Goal: Communication & Community: Answer question/provide support

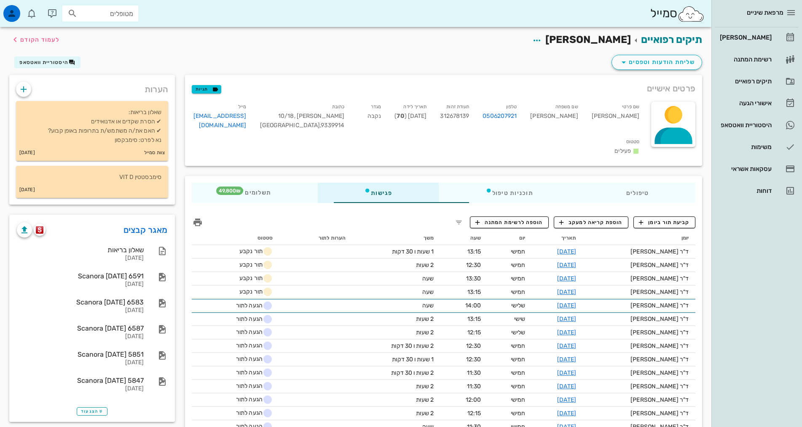
click at [124, 11] on input "מטופלים" at bounding box center [106, 13] width 54 height 11
type input "n"
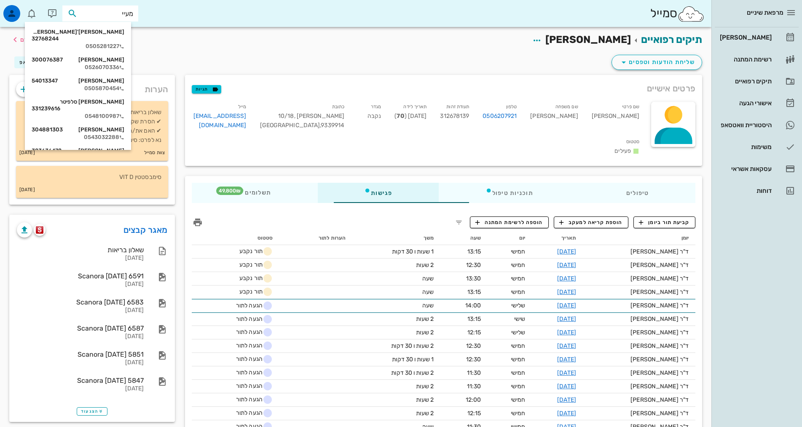
type input "מעיי"
click at [339, 2] on div "סמייל מעיי" at bounding box center [356, 13] width 712 height 27
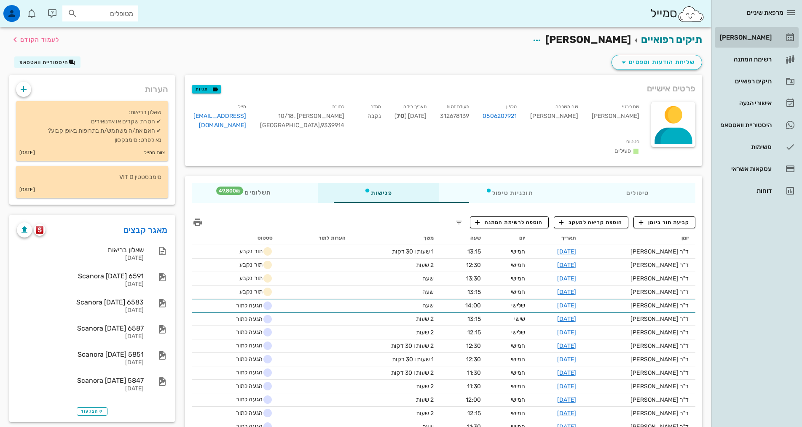
click at [749, 39] on div "[PERSON_NAME]" at bounding box center [745, 37] width 54 height 7
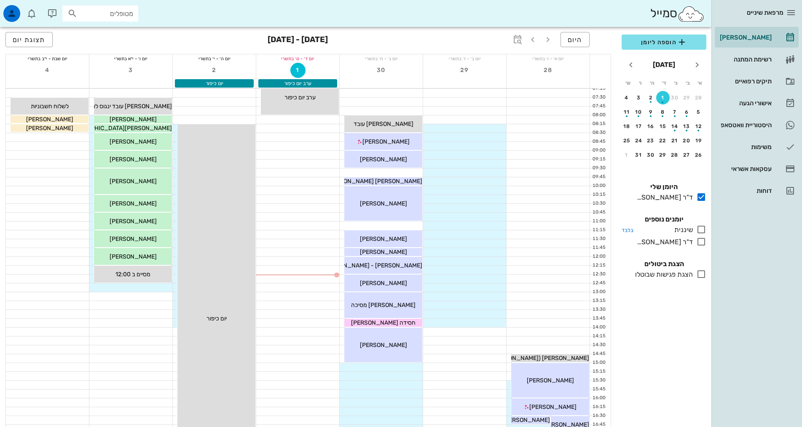
drag, startPoint x: 703, startPoint y: 228, endPoint x: 708, endPoint y: 302, distance: 74.0
click at [703, 228] on icon at bounding box center [701, 230] width 10 height 10
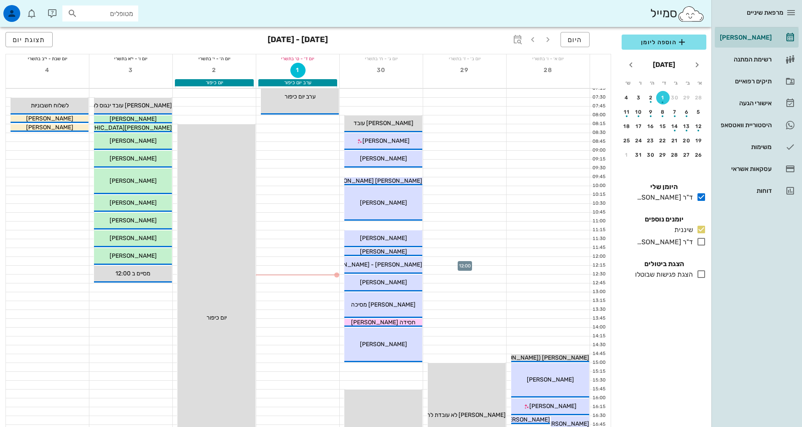
scroll to position [42, 0]
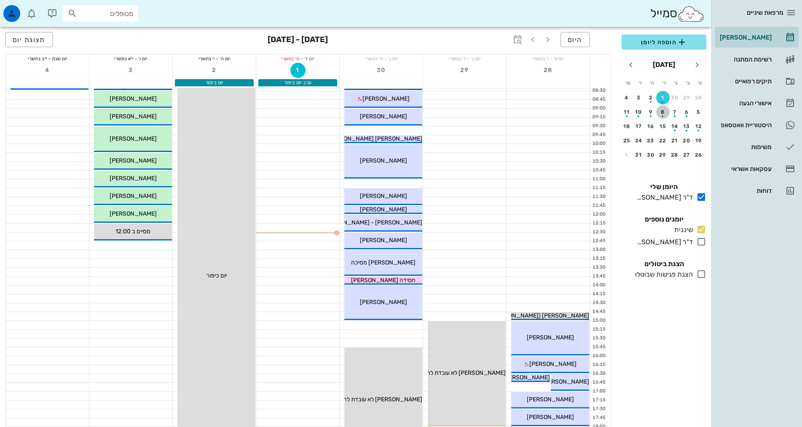
click at [659, 113] on div "button" at bounding box center [662, 114] width 13 height 5
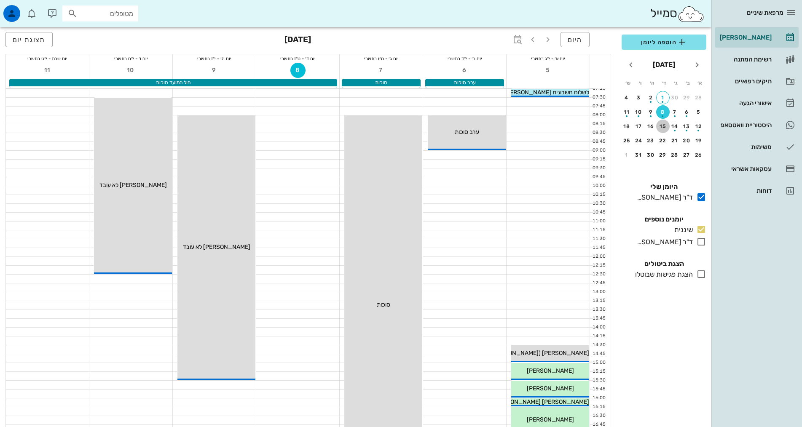
click at [665, 126] on div "15" at bounding box center [662, 127] width 13 height 6
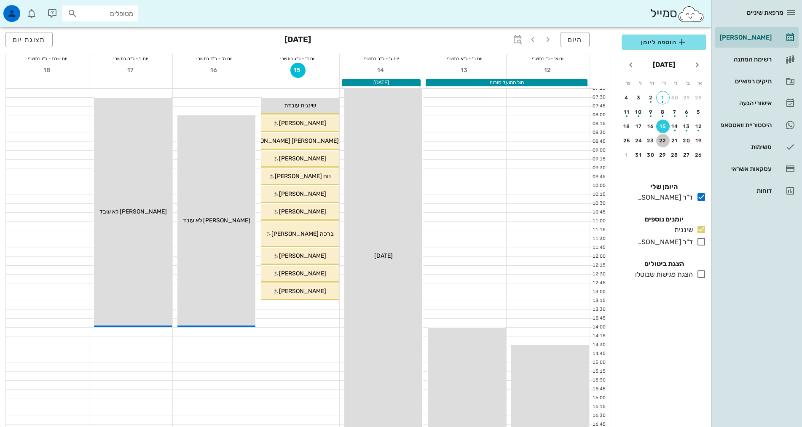
click at [664, 140] on div "22" at bounding box center [662, 141] width 13 height 6
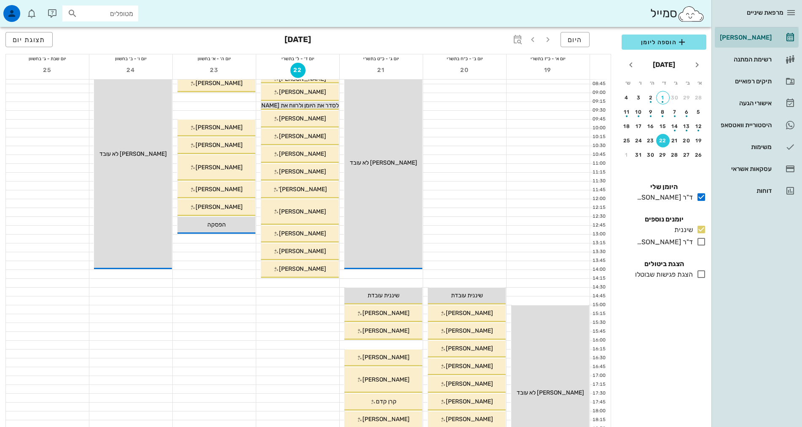
scroll to position [43, 0]
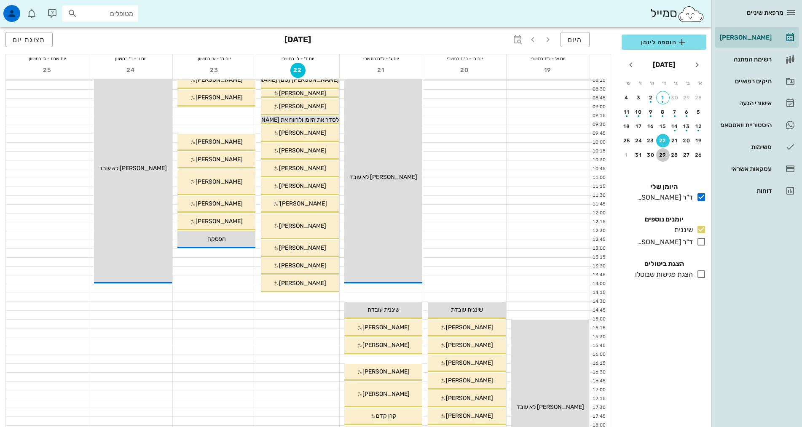
click at [660, 154] on div "29" at bounding box center [662, 155] width 13 height 6
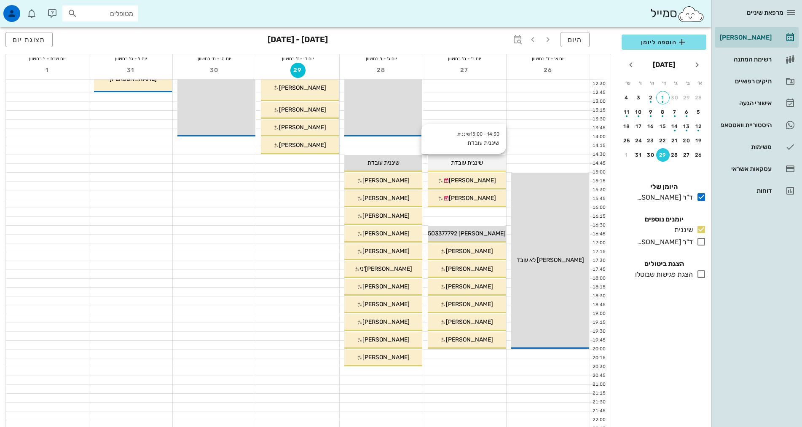
scroll to position [212, 0]
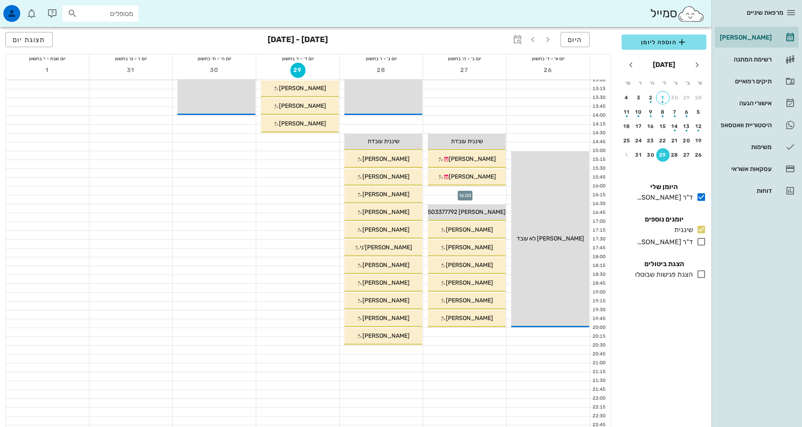
click at [484, 187] on div at bounding box center [464, 191] width 83 height 8
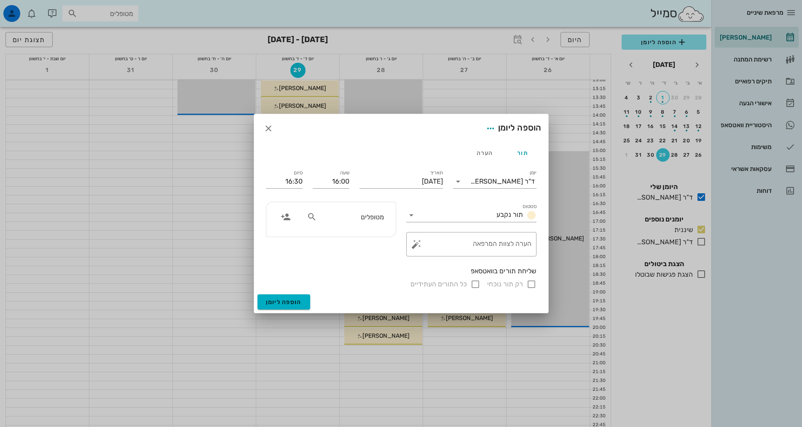
click at [384, 217] on div "מטופלים" at bounding box center [345, 217] width 87 height 16
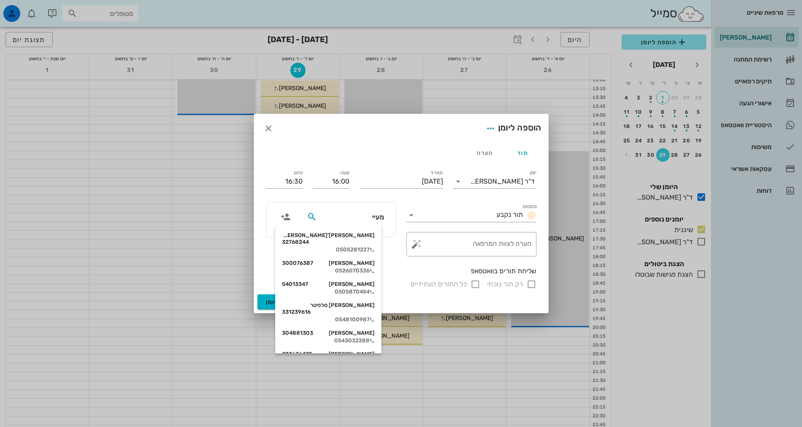
type input "[PERSON_NAME]"
click at [371, 330] on div "[PERSON_NAME] 323636472" at bounding box center [328, 333] width 93 height 7
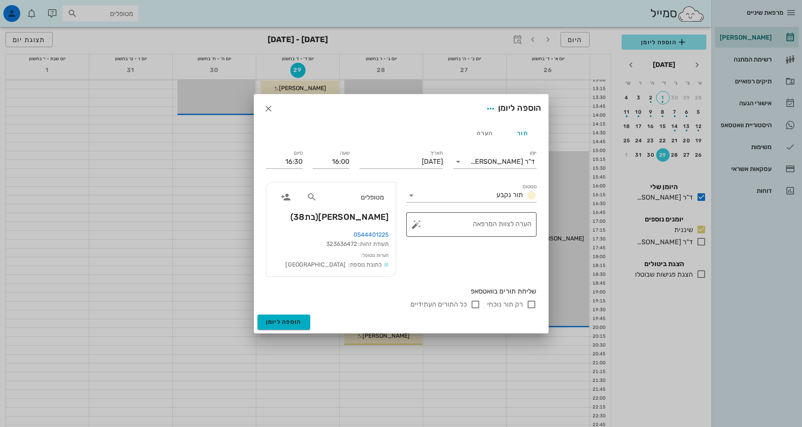
click at [514, 223] on textarea "הערה לצוות המרפאה" at bounding box center [474, 227] width 113 height 20
type textarea "להזיז לשעה 17:00"
click at [285, 323] on span "הוספה ליומן" at bounding box center [284, 322] width 36 height 7
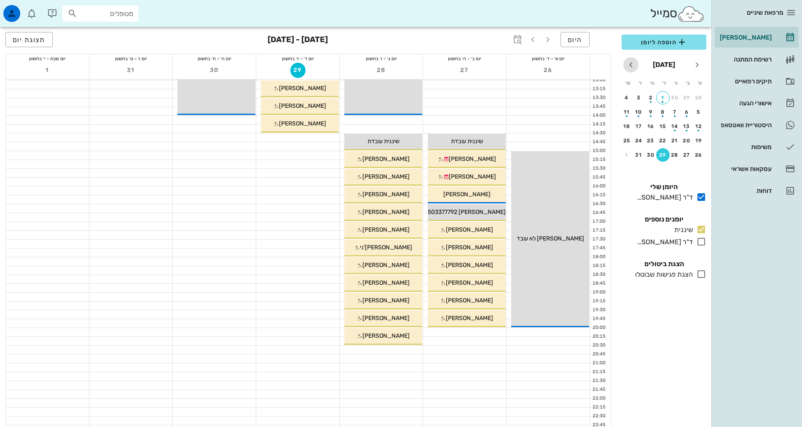
click at [631, 66] on icon "חודש הבא" at bounding box center [631, 65] width 10 height 10
click at [664, 112] on div "5" at bounding box center [662, 112] width 13 height 6
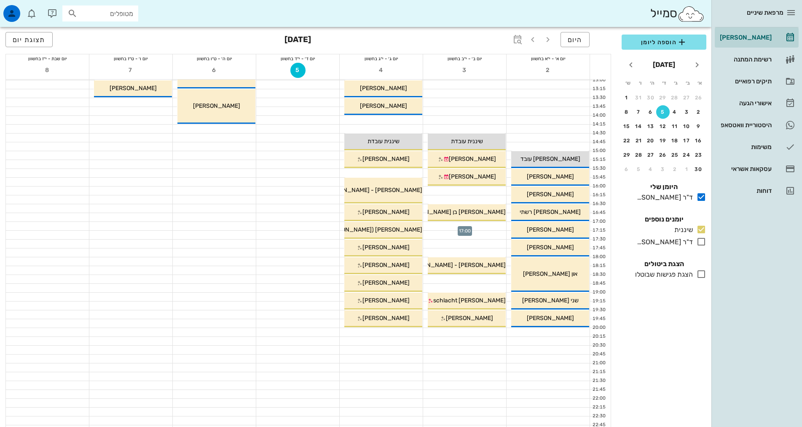
click at [484, 224] on div at bounding box center [464, 226] width 83 height 8
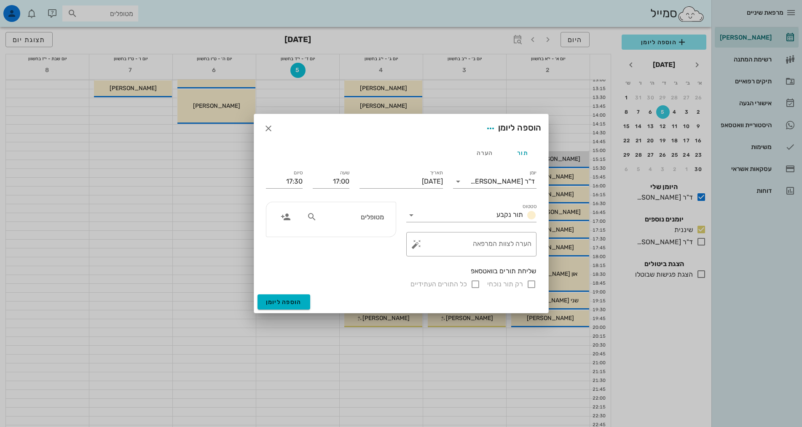
click at [358, 219] on input "מטופלים" at bounding box center [351, 217] width 65 height 11
type input "[PERSON_NAME]"
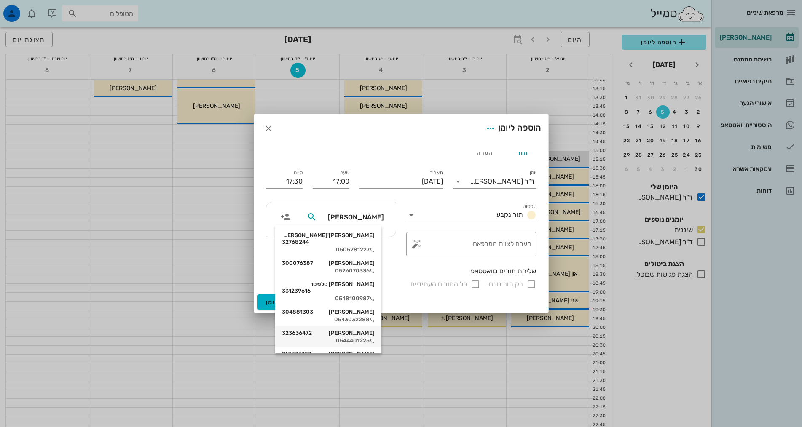
click at [369, 338] on div "0544401225" at bounding box center [328, 341] width 93 height 7
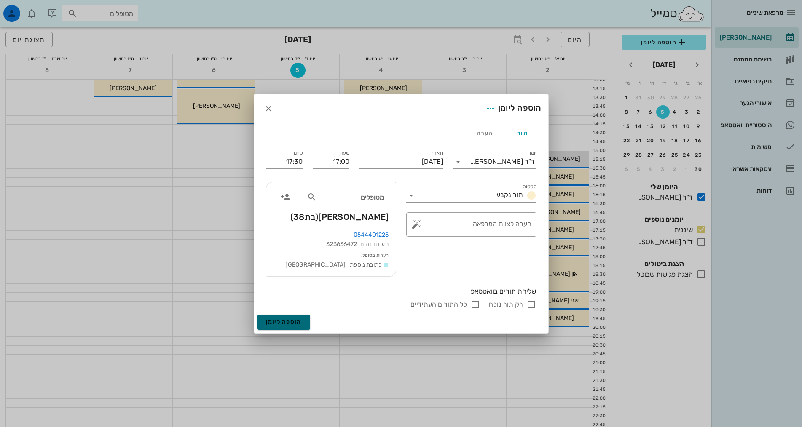
click at [296, 324] on span "הוספה ליומן" at bounding box center [284, 322] width 36 height 7
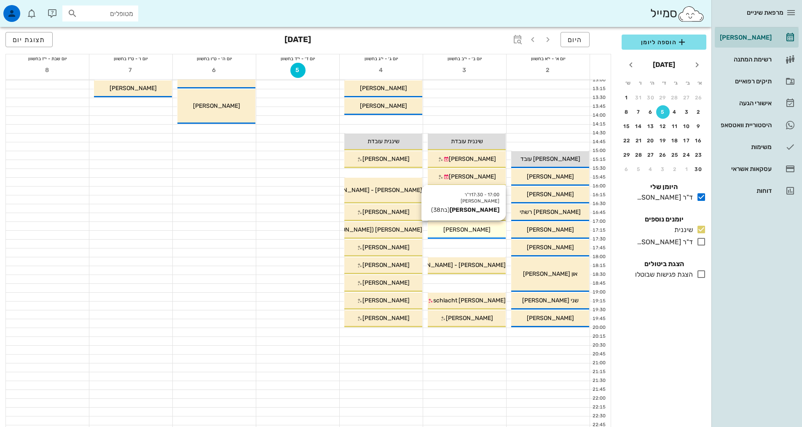
click at [488, 228] on div "[PERSON_NAME]" at bounding box center [467, 230] width 78 height 9
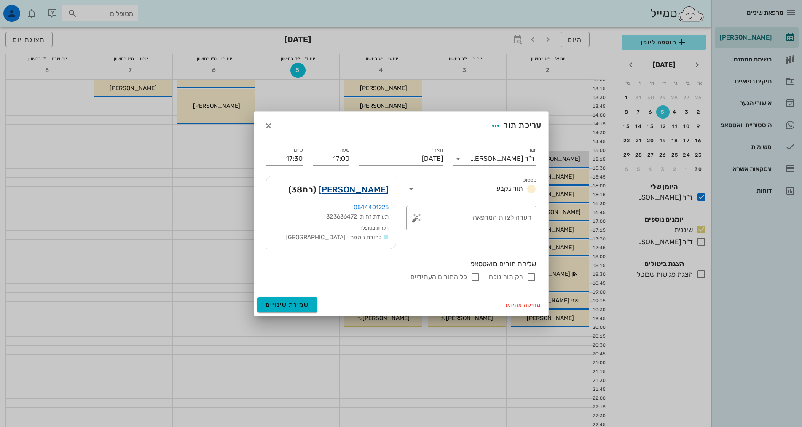
click at [362, 190] on link "[PERSON_NAME]" at bounding box center [353, 189] width 70 height 13
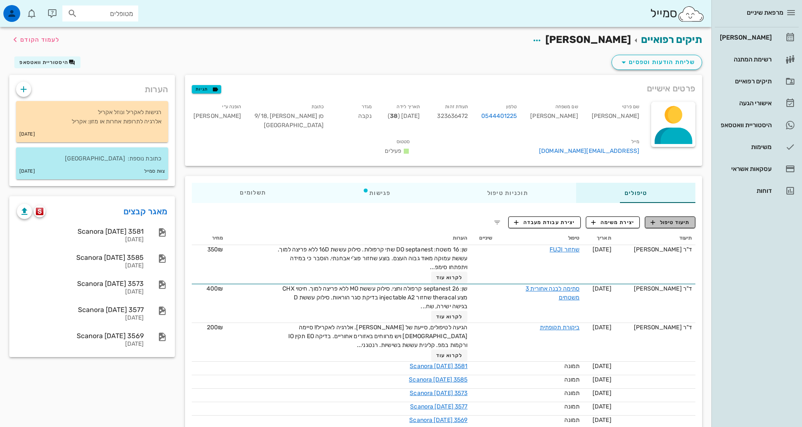
click at [674, 219] on span "תיעוד טיפול" at bounding box center [670, 223] width 39 height 8
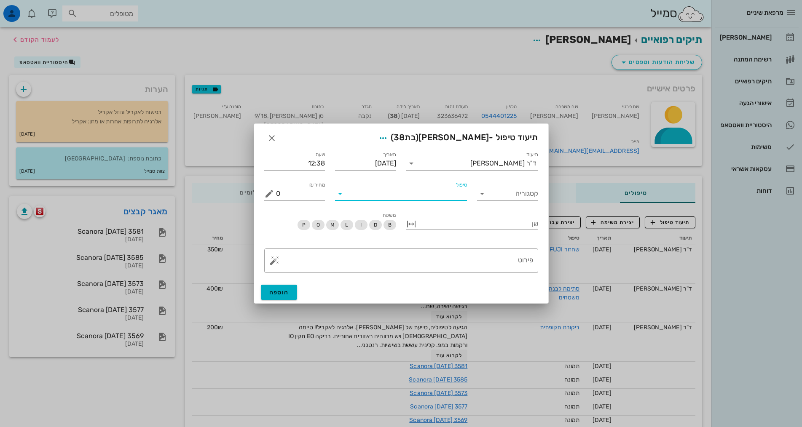
click at [452, 194] on input "טיפול" at bounding box center [407, 193] width 120 height 13
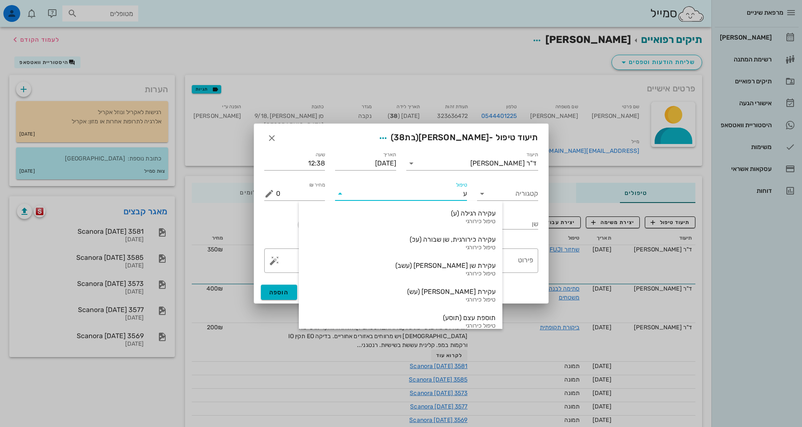
type input "עז"
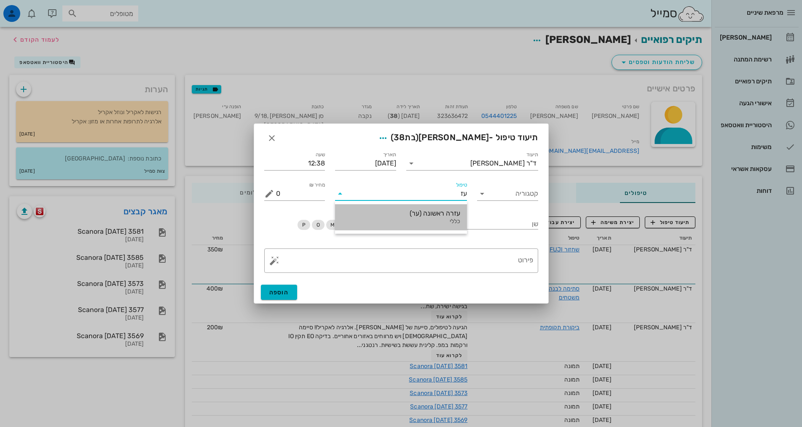
click at [430, 211] on div "עזרה ראשונה (ער)" at bounding box center [401, 214] width 118 height 8
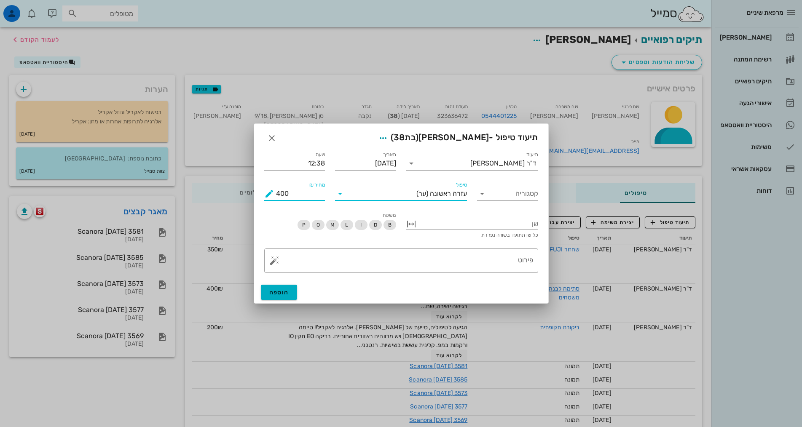
click at [278, 194] on input "400" at bounding box center [300, 193] width 49 height 13
drag, startPoint x: 289, startPoint y: 194, endPoint x: 273, endPoint y: 196, distance: 16.2
click at [273, 196] on div "מחיר ₪ 400" at bounding box center [294, 193] width 61 height 13
type input "0"
click at [520, 219] on div at bounding box center [478, 223] width 120 height 11
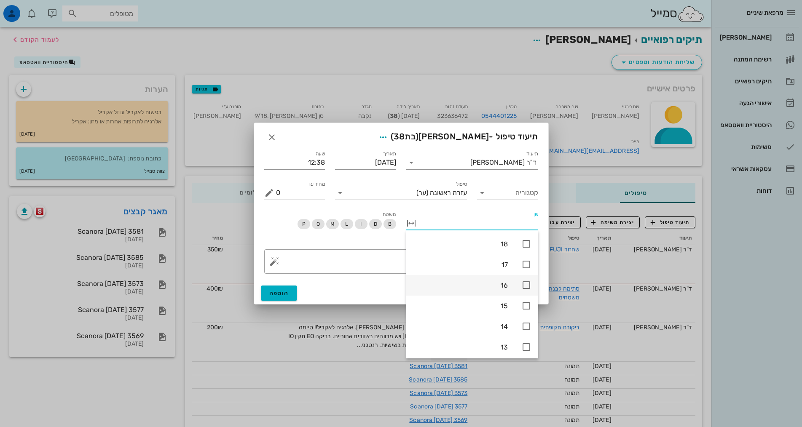
click at [527, 288] on icon at bounding box center [526, 285] width 10 height 10
click at [373, 266] on textarea "פירוט" at bounding box center [404, 264] width 257 height 20
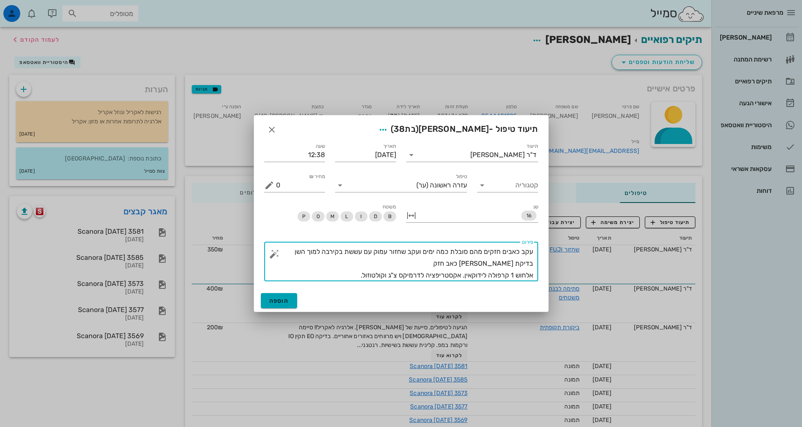
type textarea "עקב כאבים חזקים מהם סובלת כמה ימים ועקב שחזור עמוק עם עששת בקירבה למוך השן בדיק…"
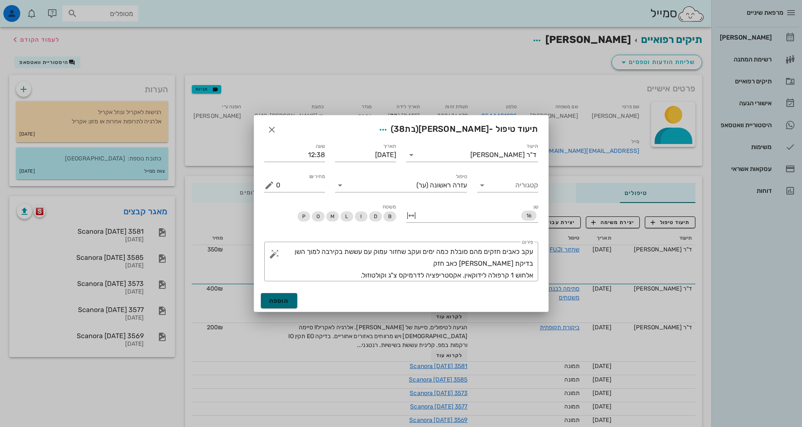
click at [296, 304] on button "הוספה" at bounding box center [279, 300] width 37 height 15
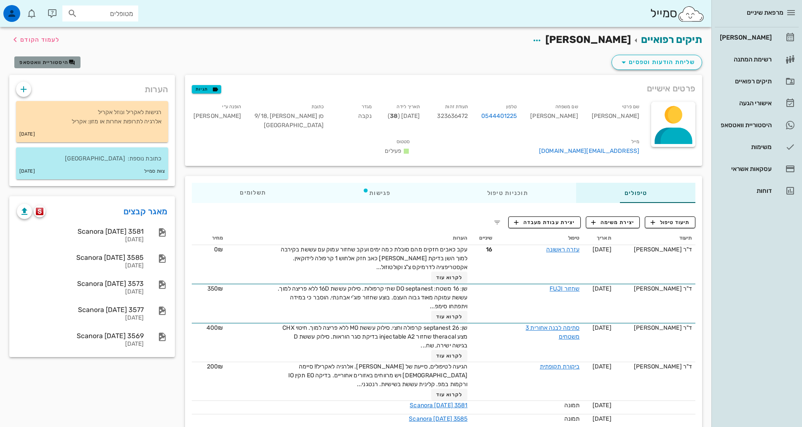
click at [58, 64] on span "היסטוריית וואטסאפ" at bounding box center [43, 62] width 49 height 6
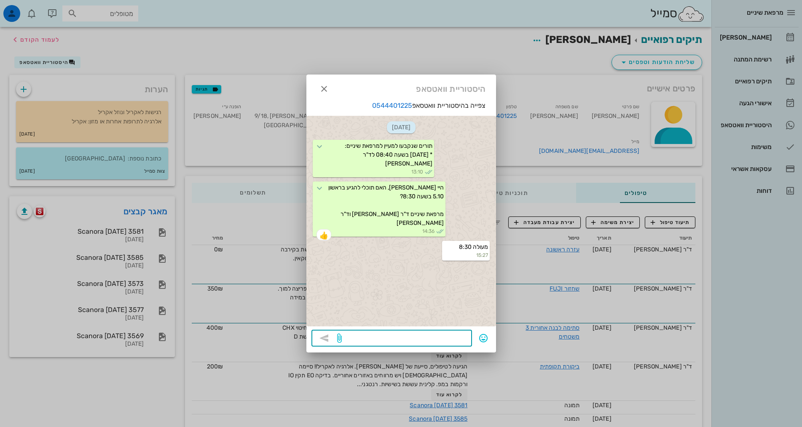
click at [444, 339] on textarea at bounding box center [406, 339] width 124 height 13
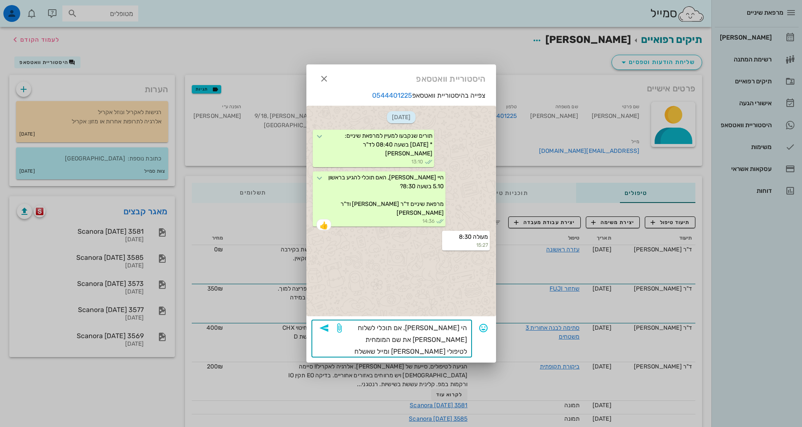
type textarea "הי [PERSON_NAME]. אם תוכלי לשלוח [PERSON_NAME] את שם המומחית לטיפולי [PERSON_NA…"
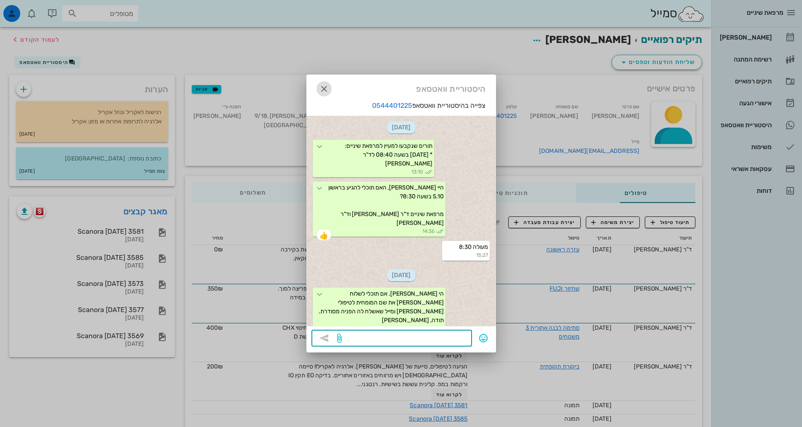
click at [325, 89] on icon "button" at bounding box center [324, 89] width 10 height 10
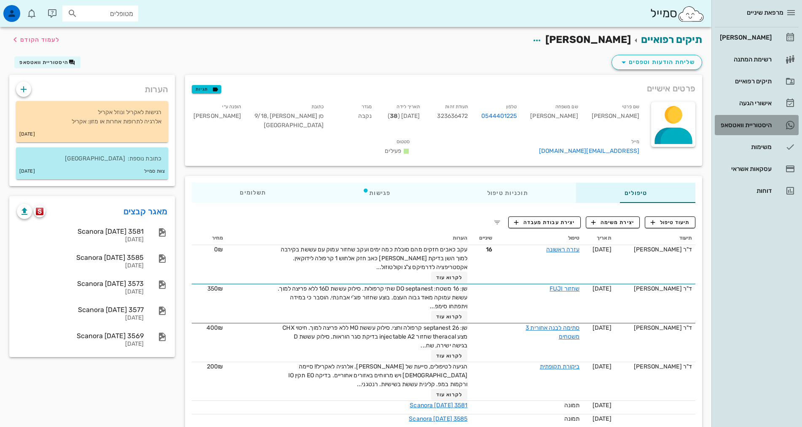
click at [762, 125] on div "היסטוריית וואטסאפ" at bounding box center [745, 125] width 54 height 7
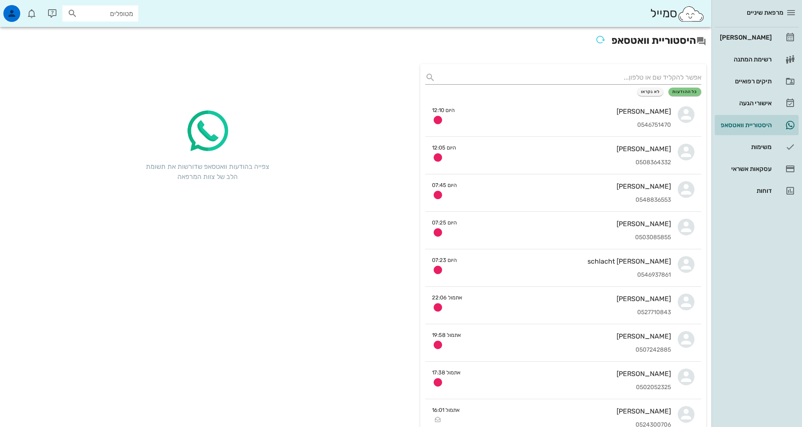
click at [91, 13] on input "מטופלים" at bounding box center [106, 13] width 54 height 11
type input "[PERSON_NAME]"
click at [71, 32] on div "[PERSON_NAME] 218446110" at bounding box center [88, 32] width 93 height 7
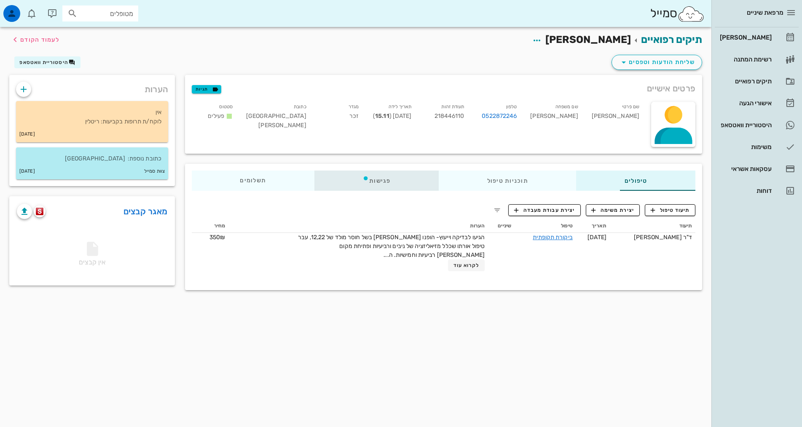
click at [348, 178] on div "פגישות" at bounding box center [377, 181] width 124 height 20
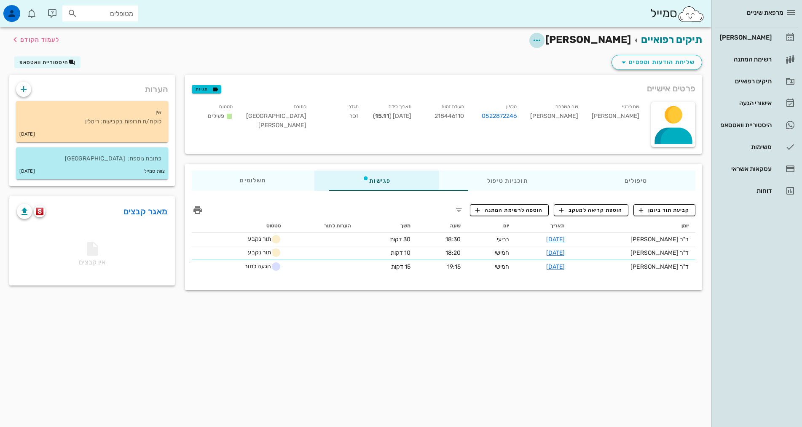
click at [542, 38] on icon "button" at bounding box center [537, 40] width 10 height 10
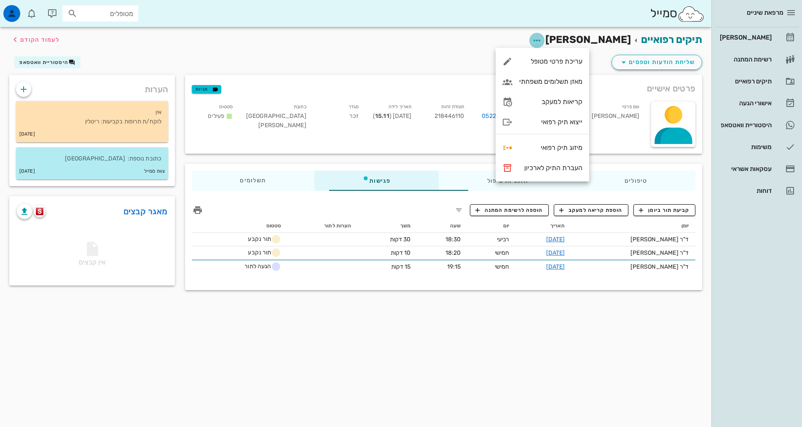
click at [542, 38] on icon "button" at bounding box center [537, 40] width 10 height 10
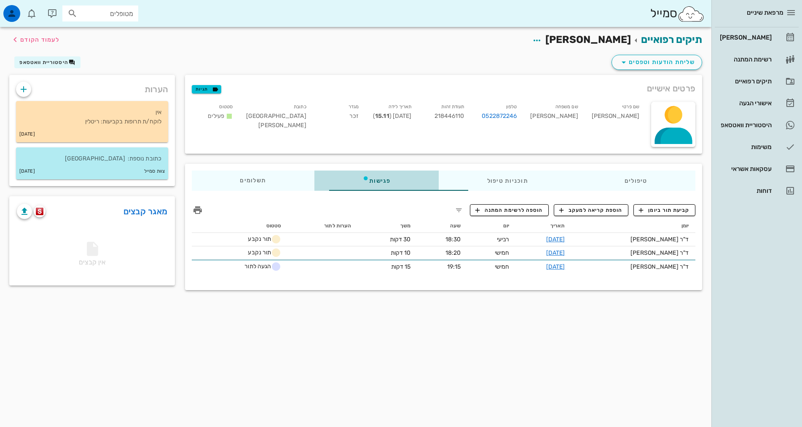
click at [346, 183] on div "פגישות" at bounding box center [377, 181] width 124 height 20
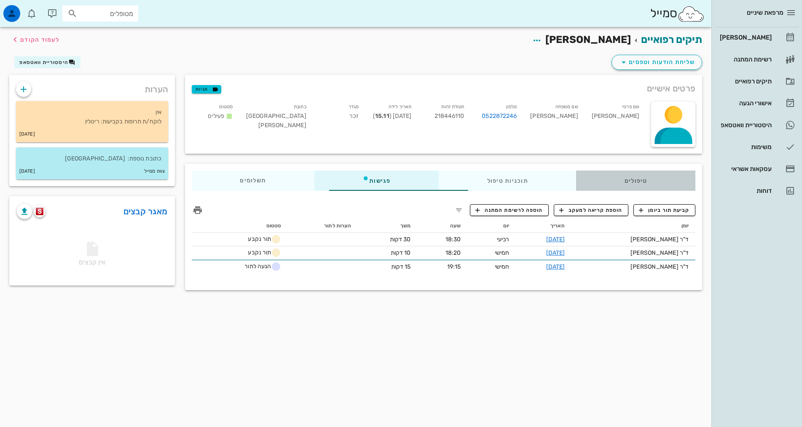
click at [623, 180] on div "טיפולים" at bounding box center [635, 181] width 119 height 20
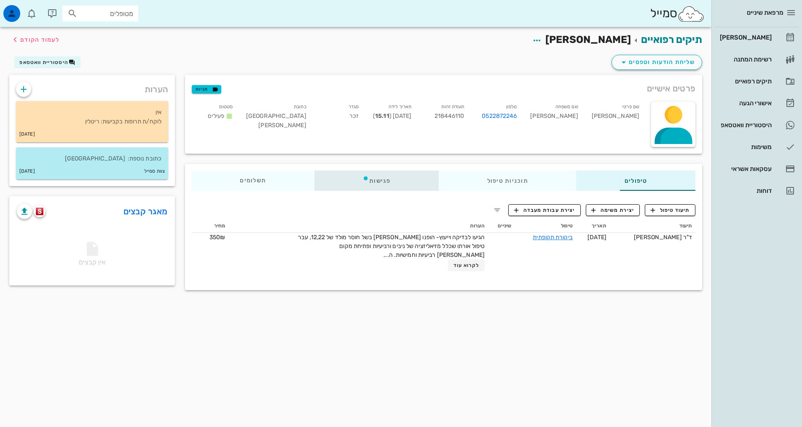
click at [342, 177] on div "פגישות" at bounding box center [377, 181] width 124 height 20
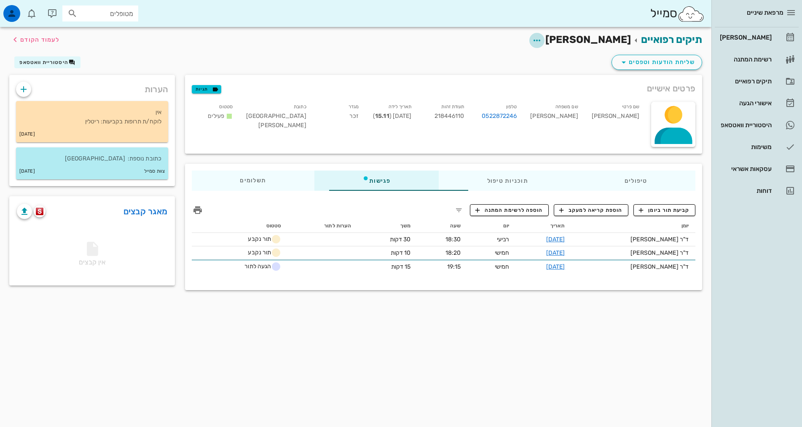
click at [542, 39] on icon "button" at bounding box center [537, 40] width 10 height 10
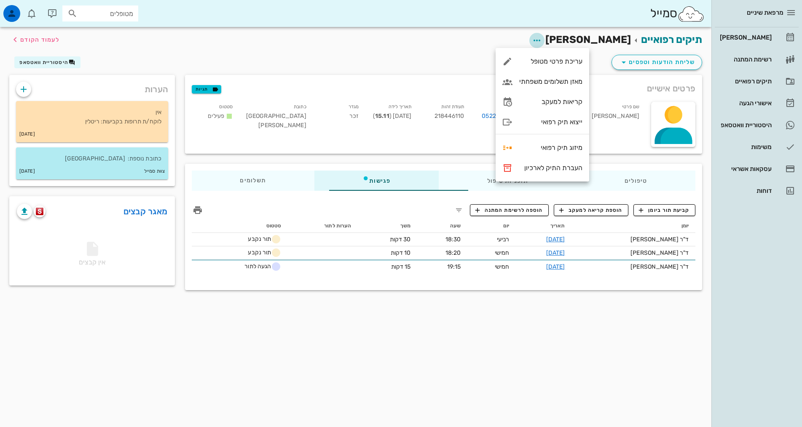
click at [542, 39] on icon "button" at bounding box center [537, 40] width 10 height 10
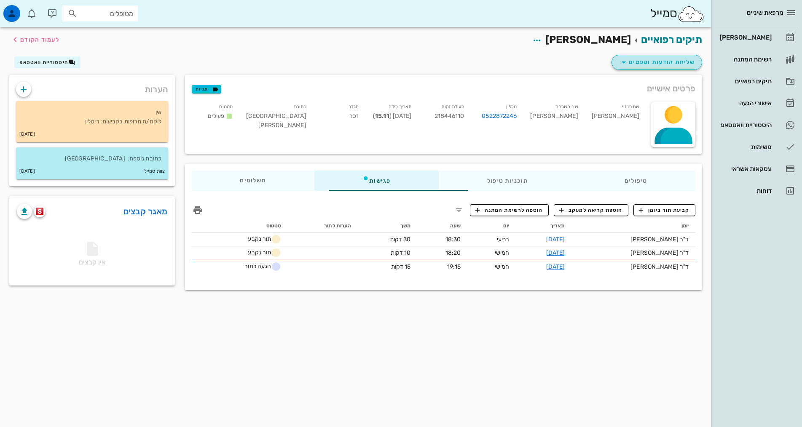
click at [640, 59] on span "שליחת הודעות וטפסים" at bounding box center [657, 62] width 76 height 10
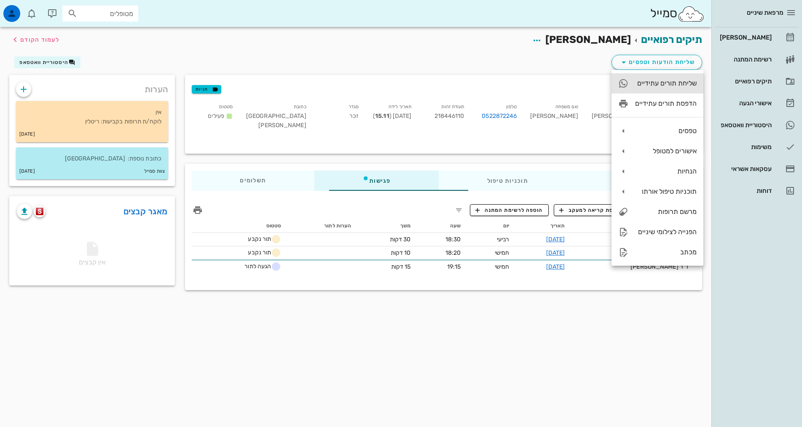
click at [664, 81] on div "שליחת תורים עתידיים" at bounding box center [666, 83] width 62 height 8
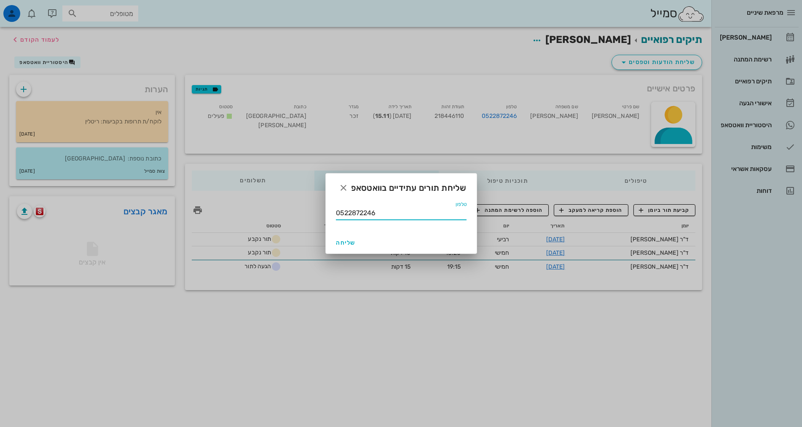
click at [380, 211] on input "0522872246" at bounding box center [401, 213] width 131 height 13
paste input "[PHONE_NUMBER]"
drag, startPoint x: 353, startPoint y: 212, endPoint x: 323, endPoint y: 215, distance: 30.5
click at [323, 215] on div "מרפאת שיניים יומן מרפאה רשימת המתנה תיקים רפואיים אישורי הגעה 9 היסטוריית וואטס…" at bounding box center [401, 213] width 802 height 427
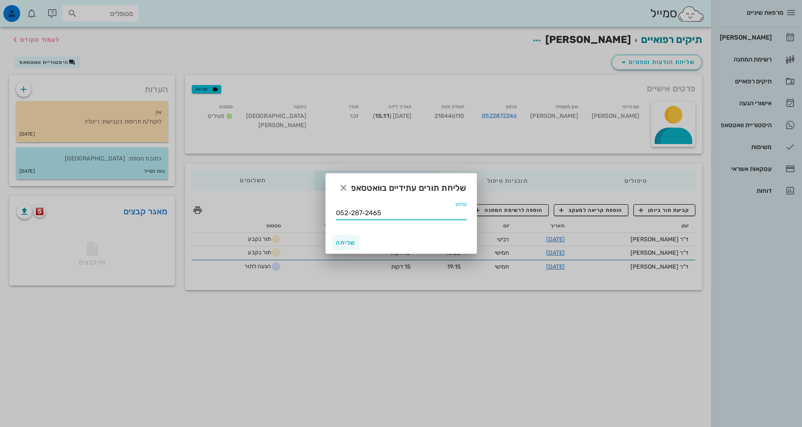
type input "052-287-2465"
click at [344, 245] on span "שליחה" at bounding box center [346, 242] width 20 height 7
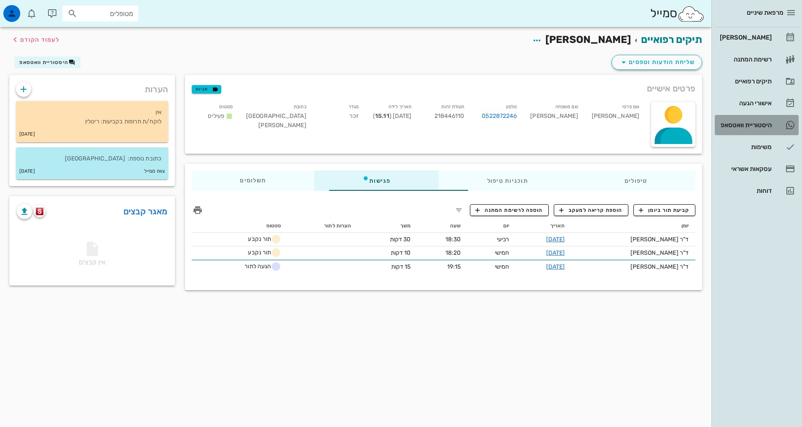
click at [745, 125] on div "היסטוריית וואטסאפ" at bounding box center [745, 125] width 54 height 7
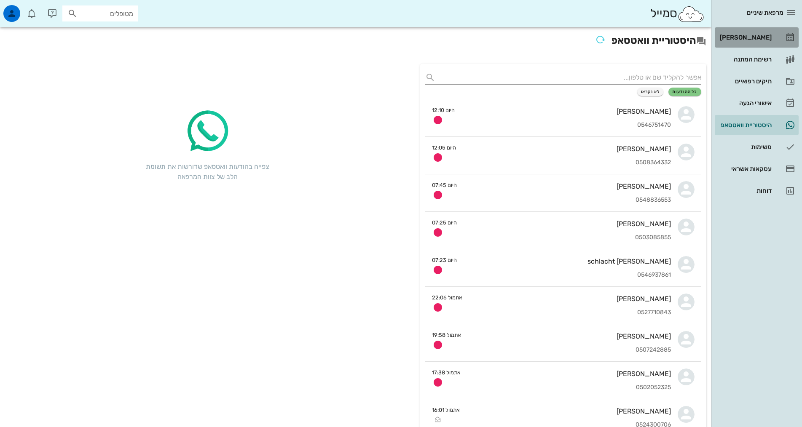
click at [749, 36] on div "[PERSON_NAME]" at bounding box center [745, 37] width 54 height 7
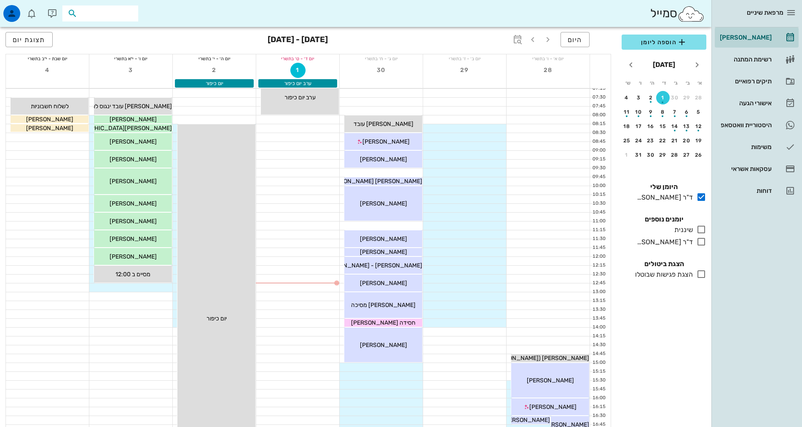
click at [112, 13] on input "text" at bounding box center [106, 13] width 54 height 11
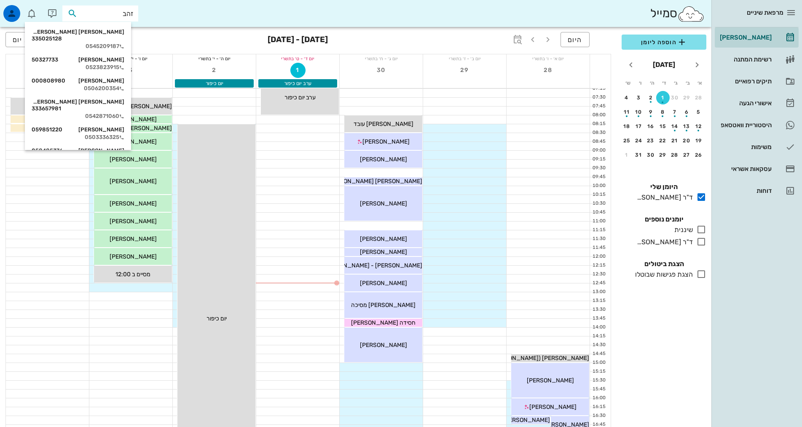
type input "[PERSON_NAME]"
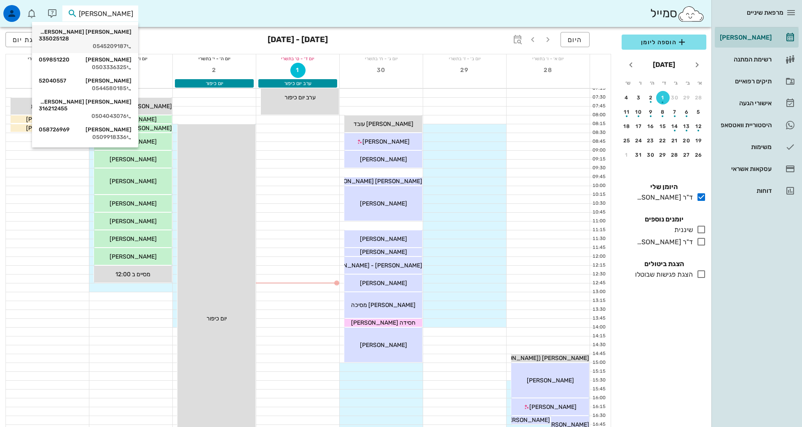
click at [119, 43] on div "0545209187" at bounding box center [85, 46] width 93 height 7
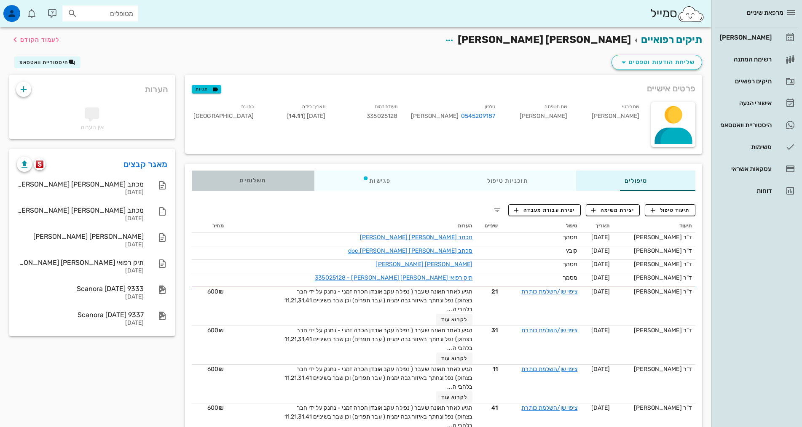
click at [240, 179] on span "תשלומים 0₪" at bounding box center [253, 181] width 26 height 6
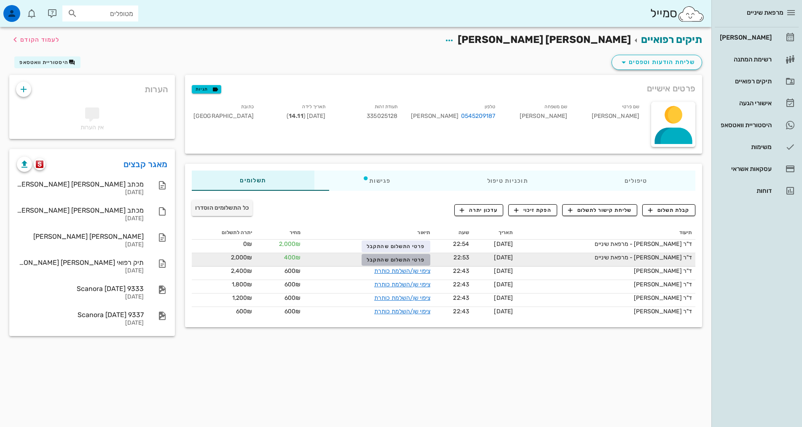
click at [381, 258] on span "פרטי התשלום שהתקבל" at bounding box center [396, 260] width 58 height 6
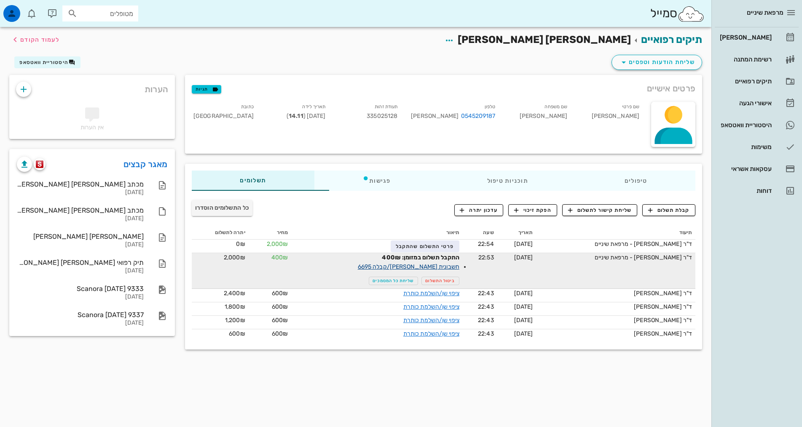
click at [399, 267] on link "חשבונית [PERSON_NAME]/קבלה 6695" at bounding box center [409, 266] width 102 height 7
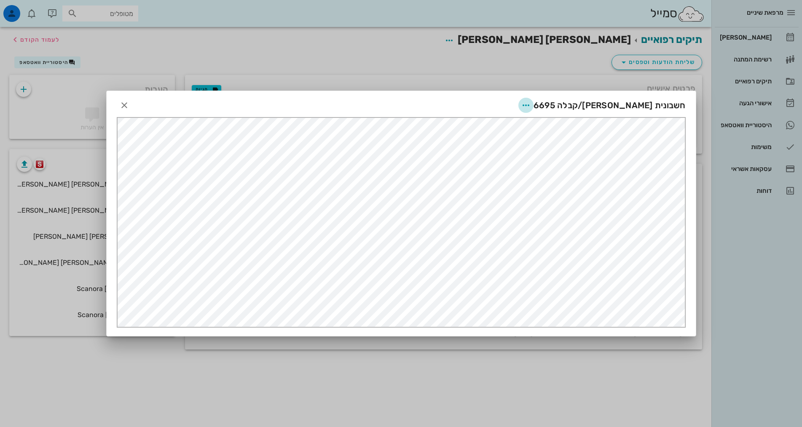
click at [531, 102] on icon "button" at bounding box center [526, 105] width 10 height 10
click at [570, 162] on div "שליחה בוואטסאפ" at bounding box center [554, 167] width 77 height 20
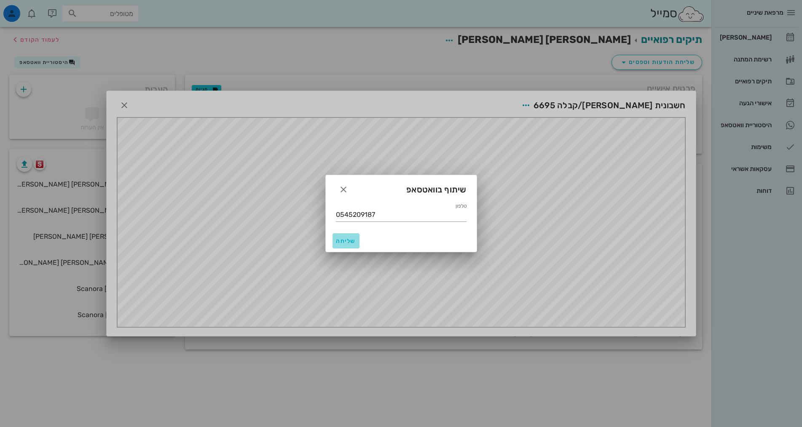
click at [347, 242] on span "שליחה" at bounding box center [346, 241] width 20 height 7
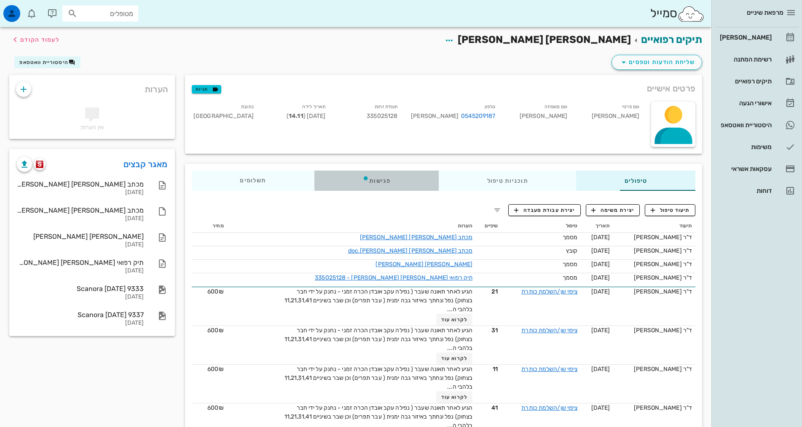
click at [354, 179] on div "פגישות" at bounding box center [377, 181] width 124 height 20
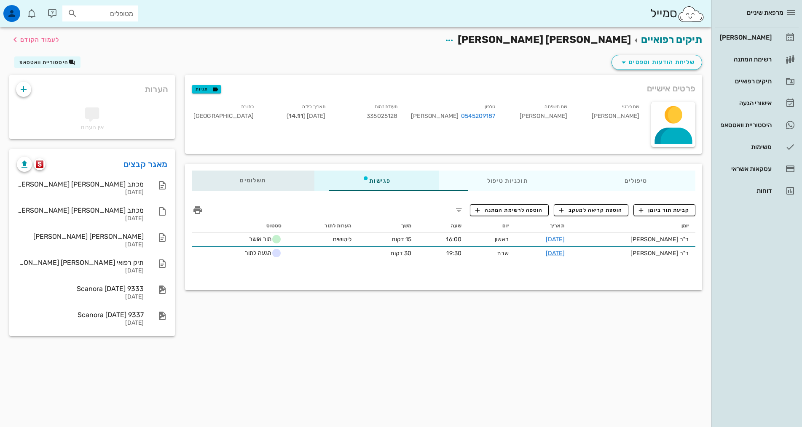
click at [220, 181] on div "תשלומים 0₪" at bounding box center [253, 181] width 123 height 20
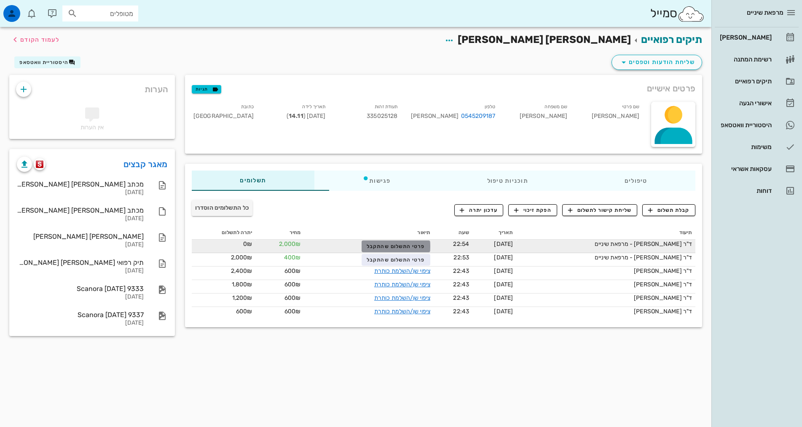
click at [376, 245] on span "פרטי התשלום שהתקבל" at bounding box center [396, 247] width 58 height 6
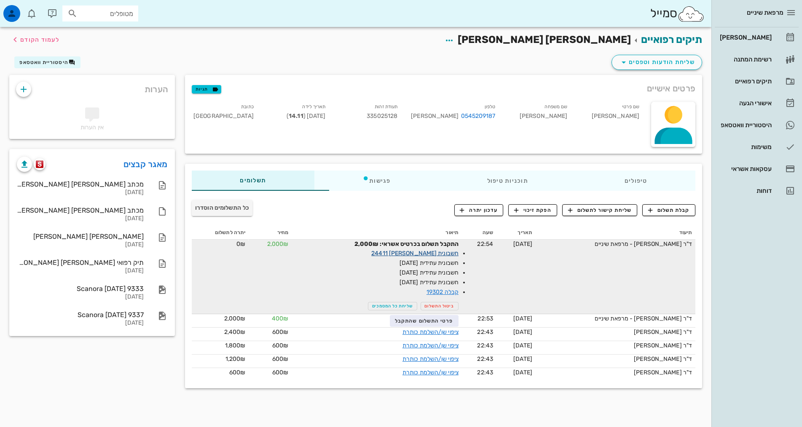
click at [417, 254] on link "חשבונית מס 24411" at bounding box center [414, 253] width 87 height 7
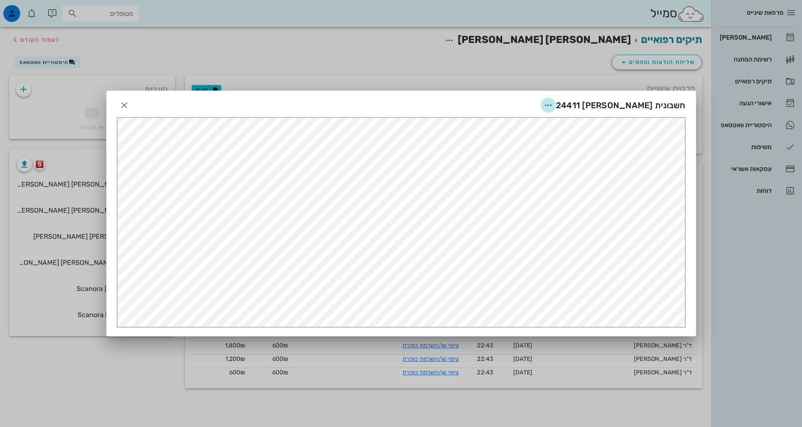
click at [554, 106] on icon "button" at bounding box center [548, 105] width 10 height 10
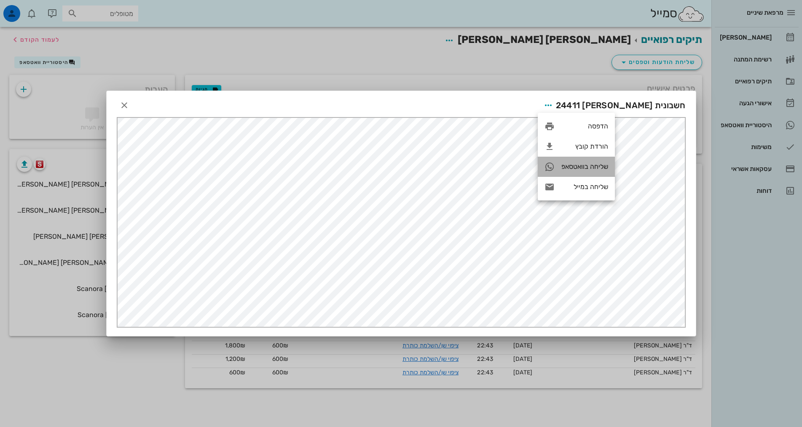
click at [589, 164] on div "שליחה בוואטסאפ" at bounding box center [585, 167] width 47 height 8
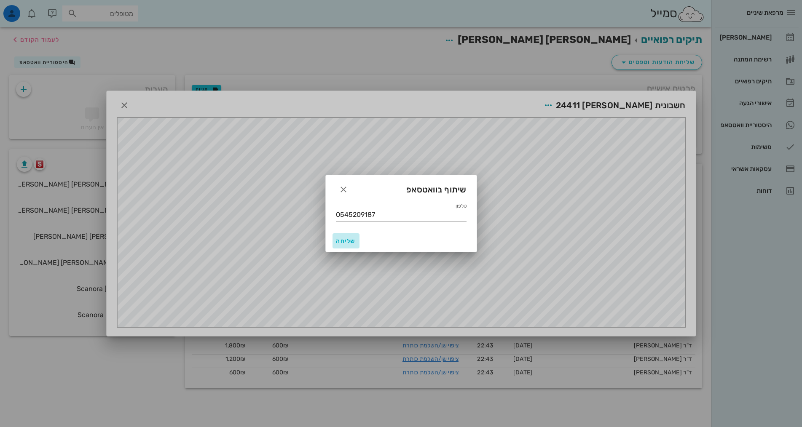
click at [349, 241] on span "שליחה" at bounding box center [346, 241] width 20 height 7
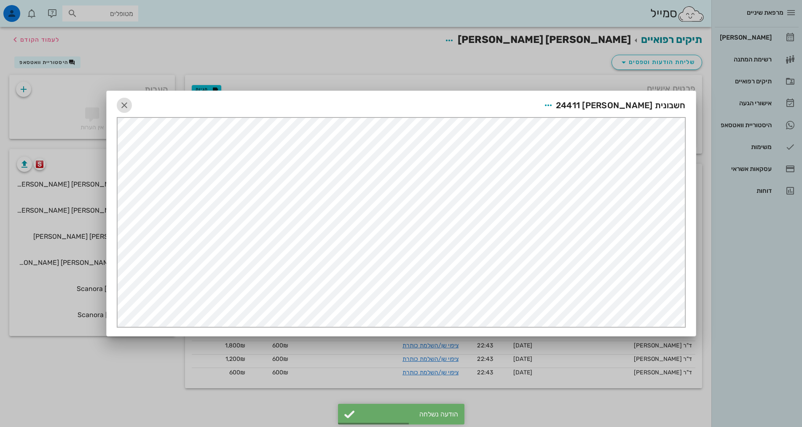
click at [126, 103] on icon "button" at bounding box center [124, 105] width 10 height 10
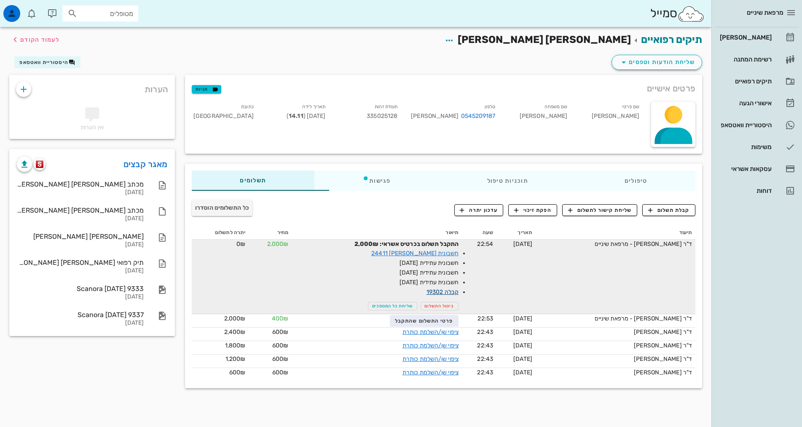
click at [429, 293] on link "קבלה 19302" at bounding box center [443, 292] width 32 height 7
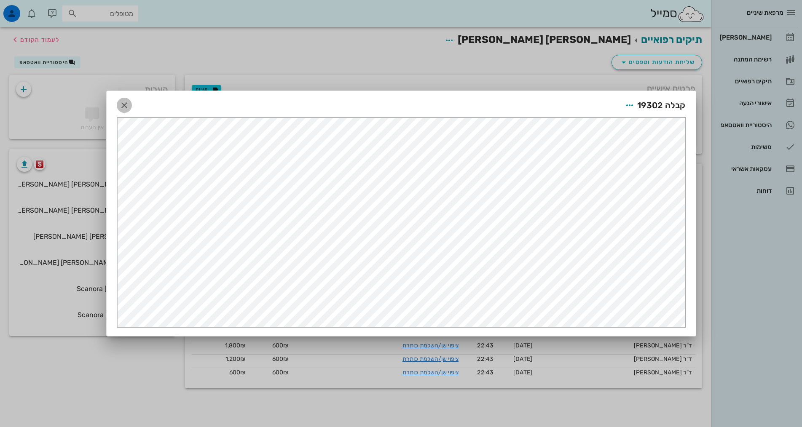
click at [122, 103] on icon "button" at bounding box center [124, 105] width 10 height 10
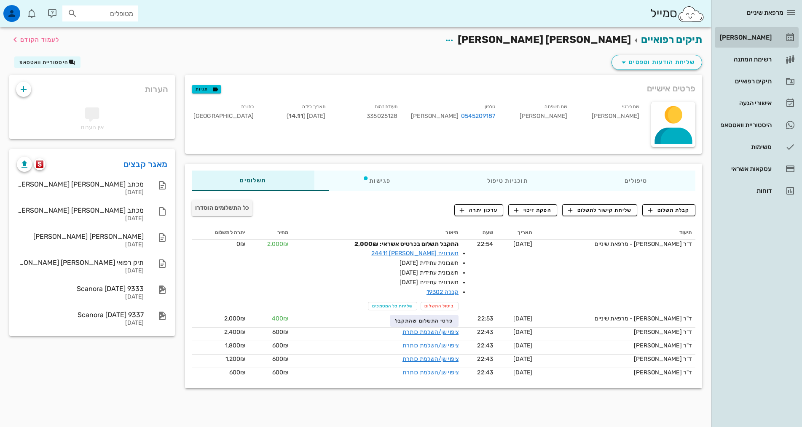
click at [749, 37] on div "[PERSON_NAME]" at bounding box center [745, 37] width 54 height 7
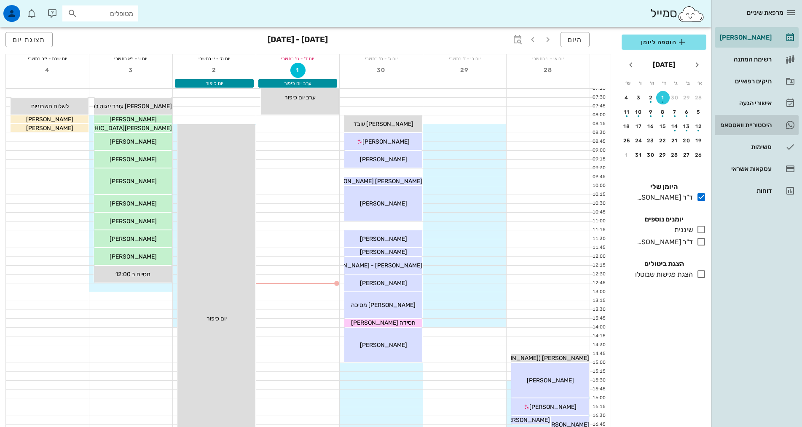
click at [754, 125] on div "היסטוריית וואטסאפ" at bounding box center [745, 125] width 54 height 7
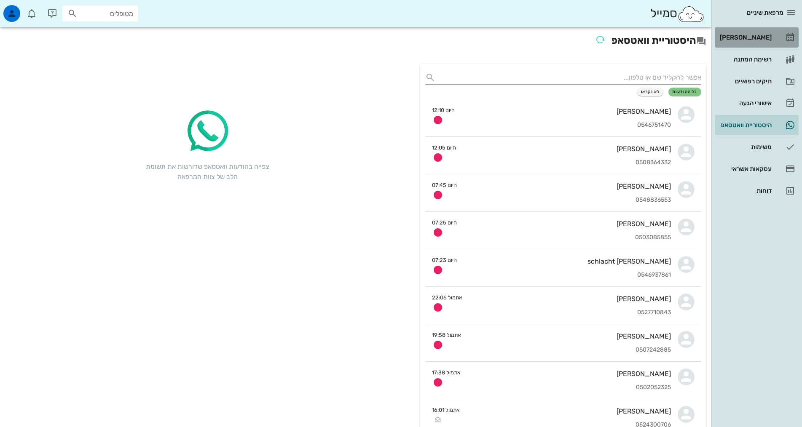
click at [750, 39] on div "[PERSON_NAME]" at bounding box center [745, 37] width 54 height 7
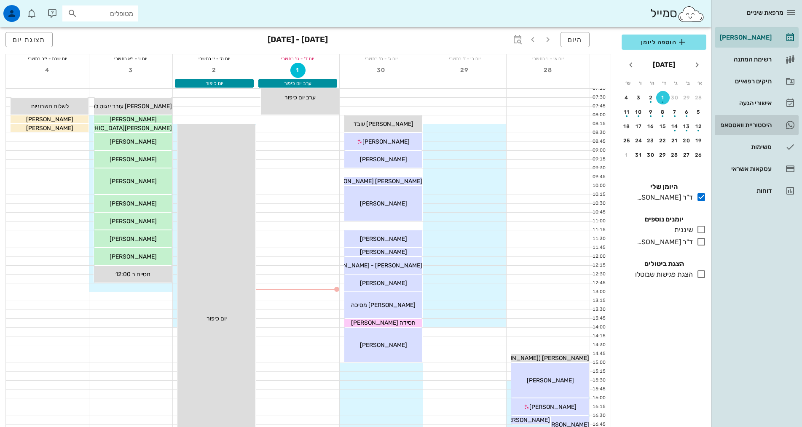
click at [764, 126] on div "היסטוריית וואטסאפ" at bounding box center [745, 125] width 54 height 7
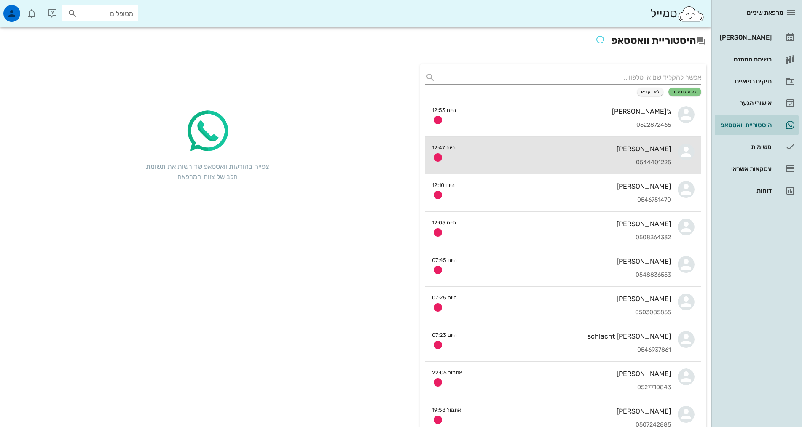
click at [639, 153] on div "מעיין סמאליין 0544401225" at bounding box center [566, 155] width 209 height 37
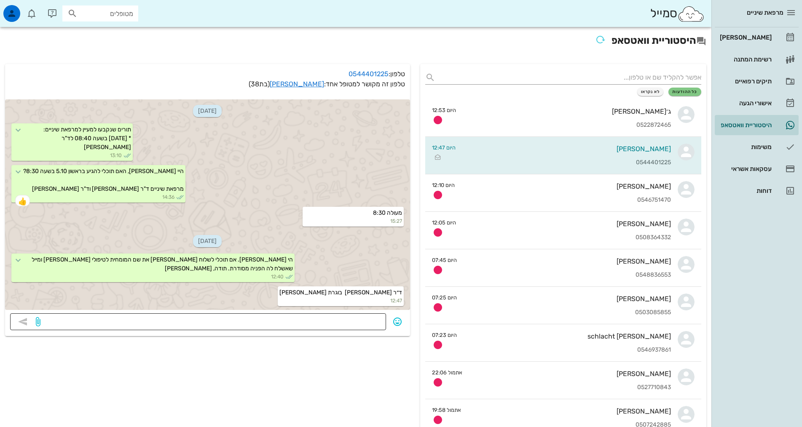
click at [381, 321] on textarea at bounding box center [211, 322] width 339 height 13
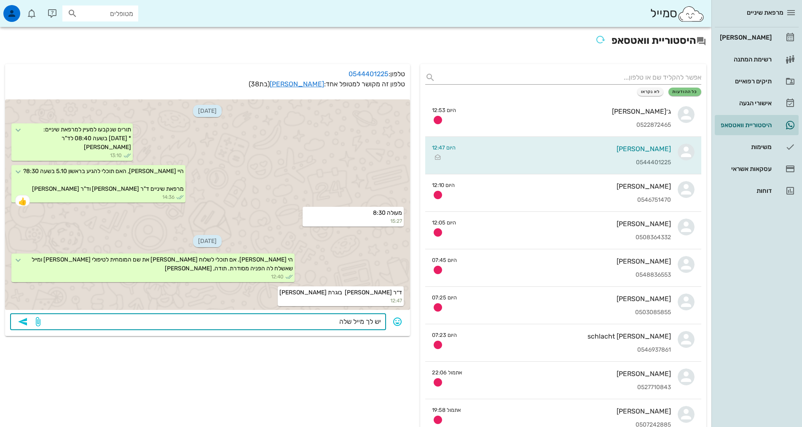
type textarea "יש לך מייל שלה?"
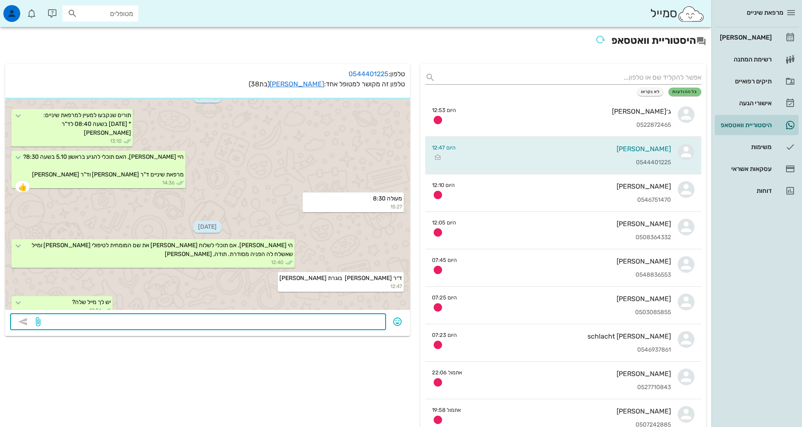
scroll to position [38, 0]
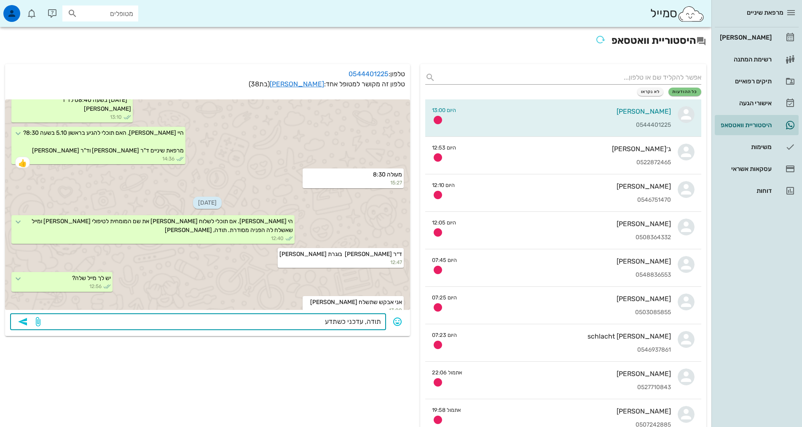
type textarea "תודה, עדכני כשתדעי"
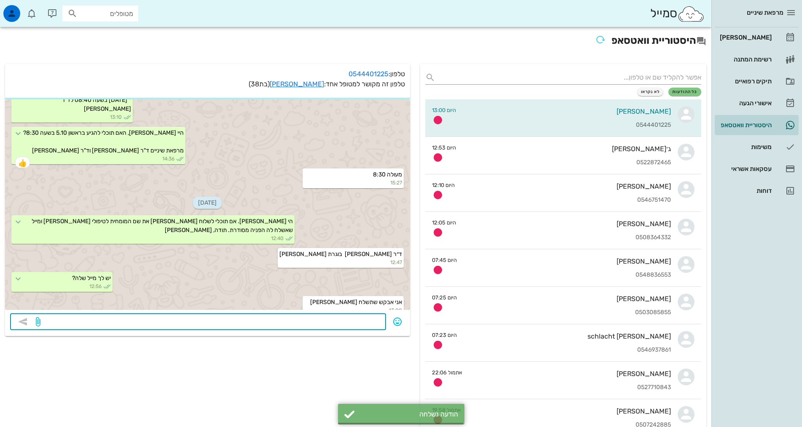
scroll to position [62, 0]
